Goal: Find specific page/section: Find specific page/section

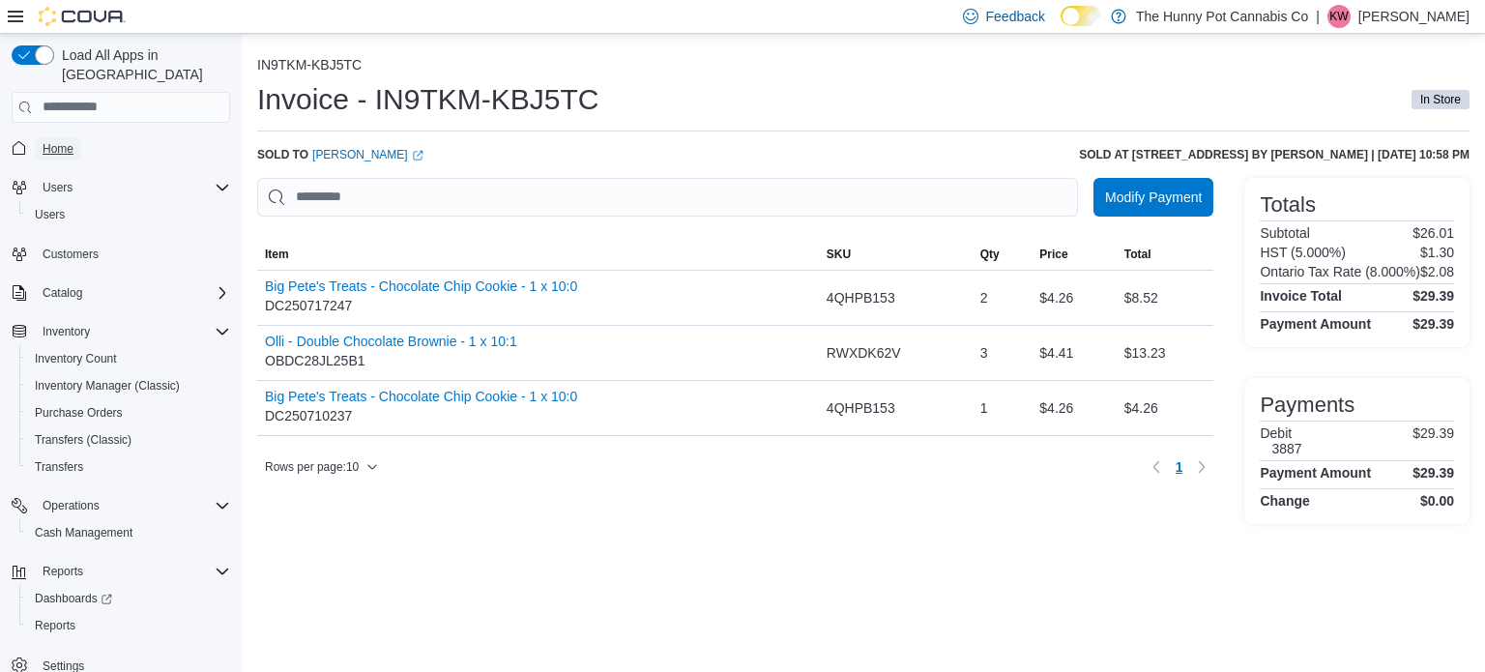
click at [49, 137] on span "Home" at bounding box center [58, 148] width 31 height 23
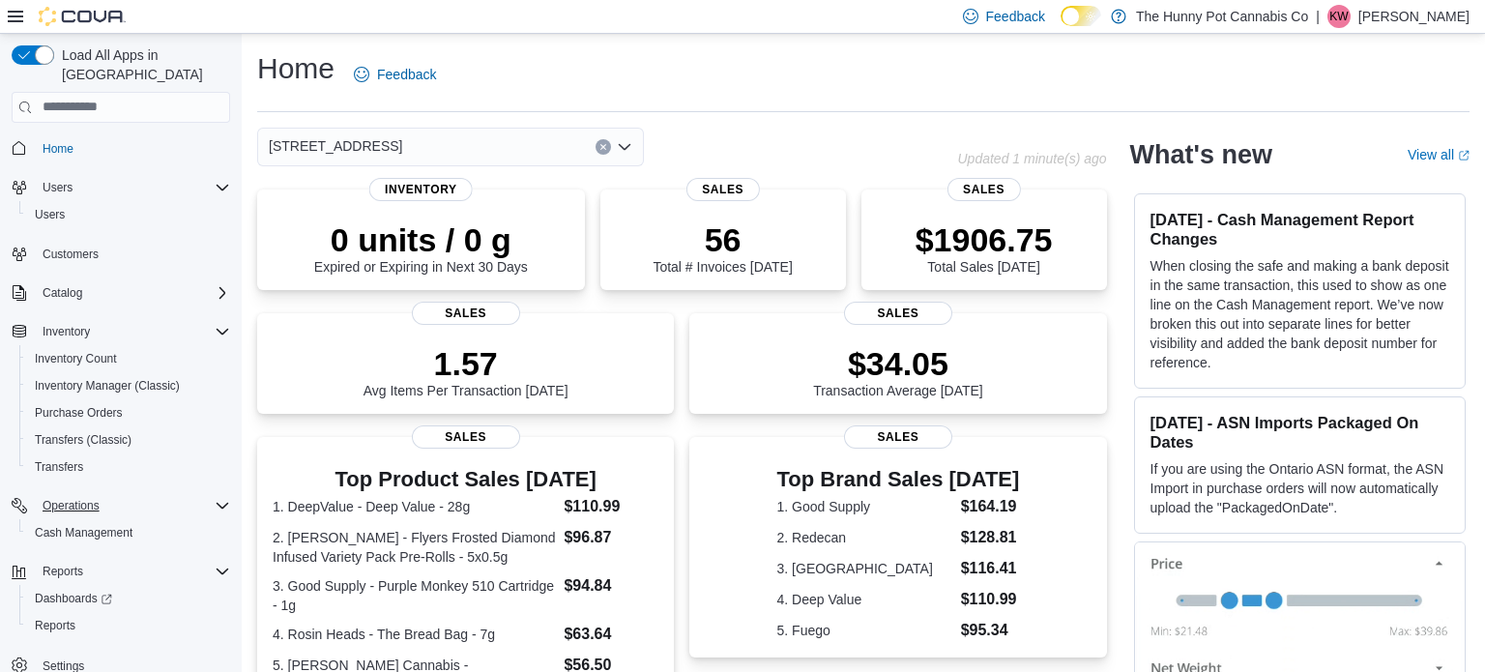
scroll to position [4, 0]
click at [100, 521] on span "Cash Management" at bounding box center [84, 528] width 98 height 15
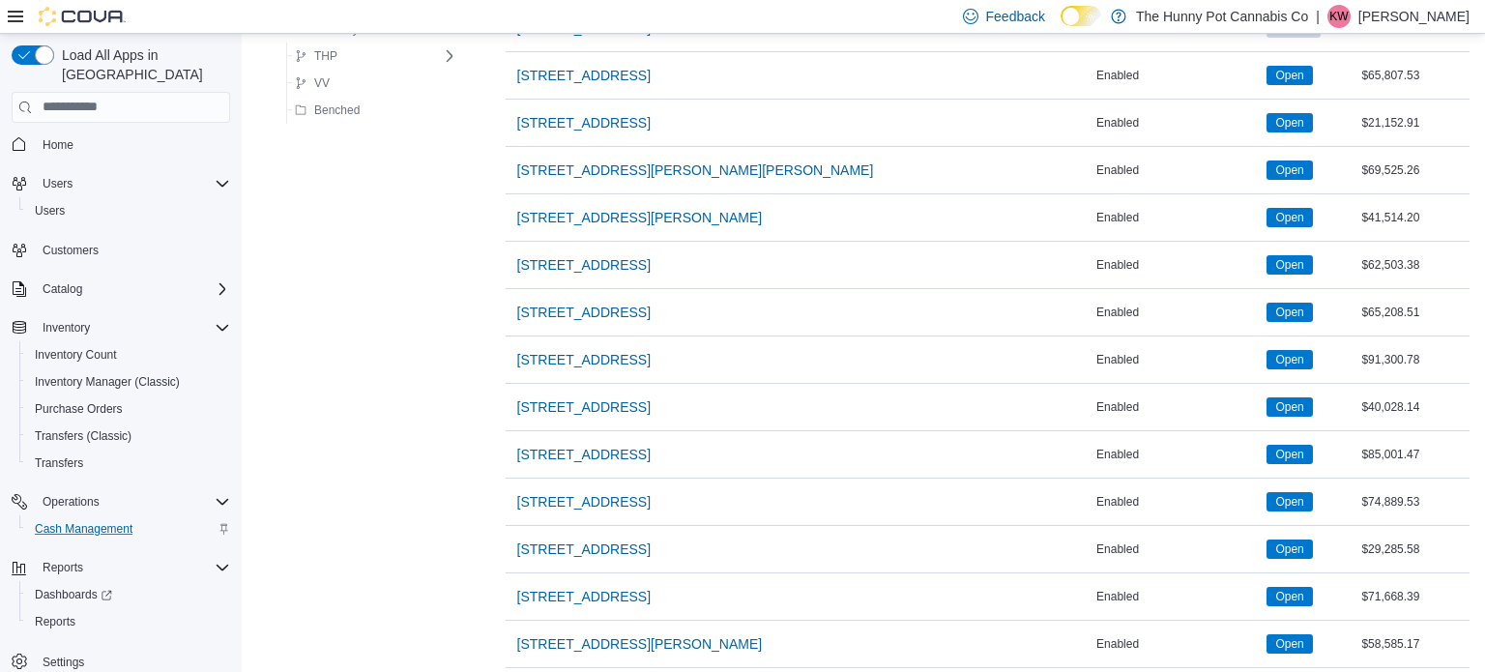
scroll to position [1718, 0]
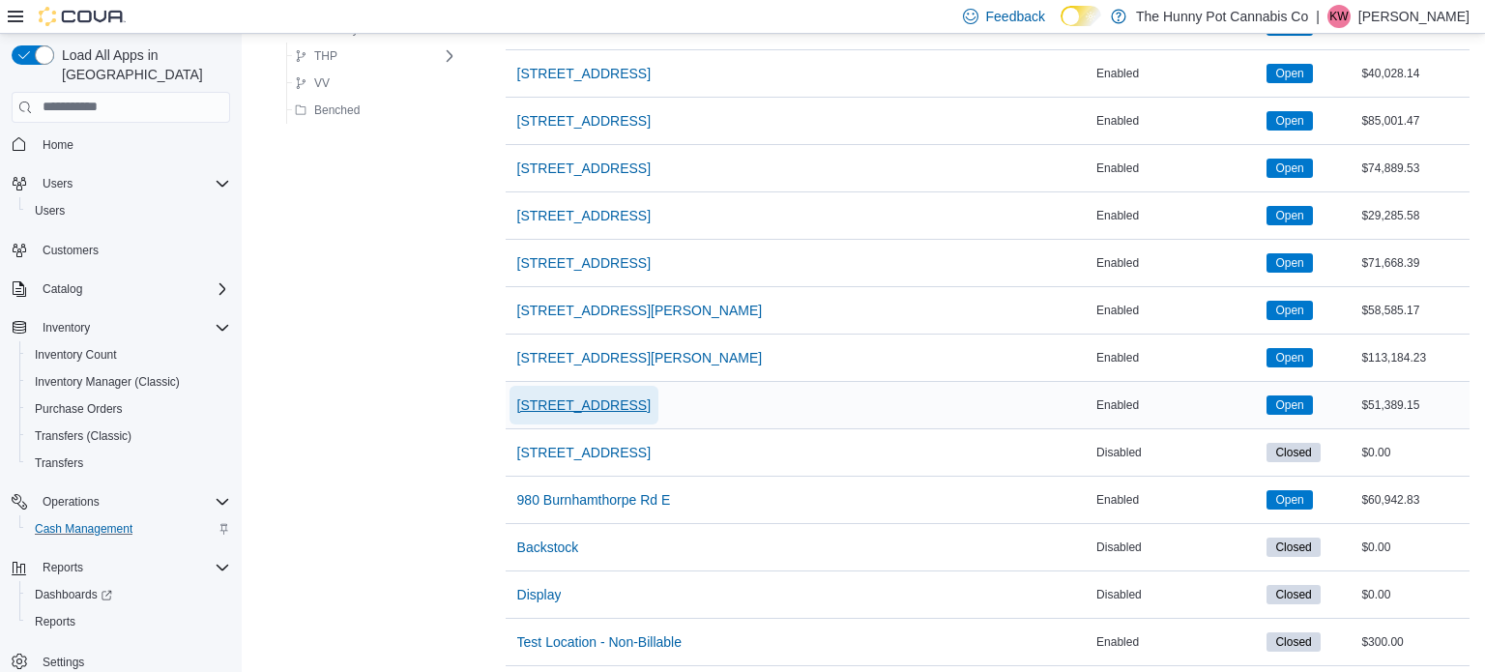
click at [597, 395] on span "7481 Oakwood Drive" at bounding box center [583, 404] width 133 height 19
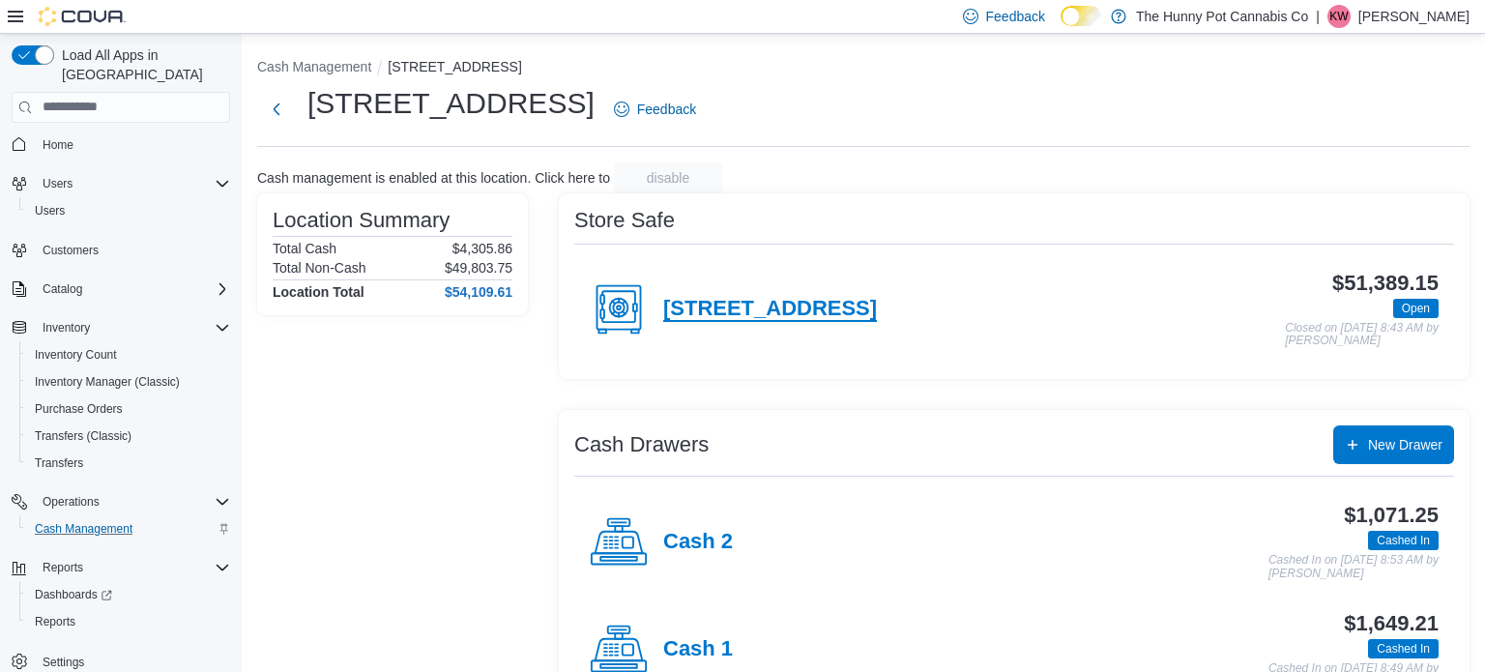
click at [823, 317] on h4 "7481 Oakwood Drive" at bounding box center [770, 309] width 214 height 25
